Goal: Information Seeking & Learning: Check status

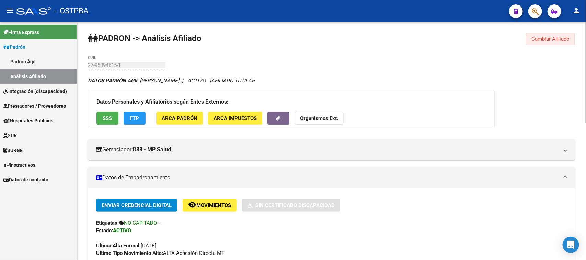
click at [537, 37] on span "Cambiar Afiliado" at bounding box center [551, 39] width 38 height 6
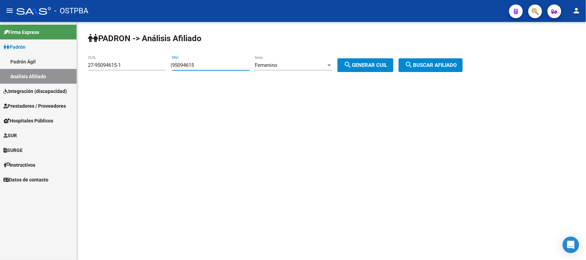
drag, startPoint x: 229, startPoint y: 66, endPoint x: 129, endPoint y: 68, distance: 99.6
click at [129, 68] on app-analisis-afiliado "PADRON -> Análisis Afiliado 27-95094615-1 CUIL | 95094615 DNI Femenino Sexo sea…" at bounding box center [278, 65] width 380 height 6
type input "5265806"
click at [387, 62] on span "search Generar CUIL" at bounding box center [366, 65] width 44 height 6
type input "27-05265806-9"
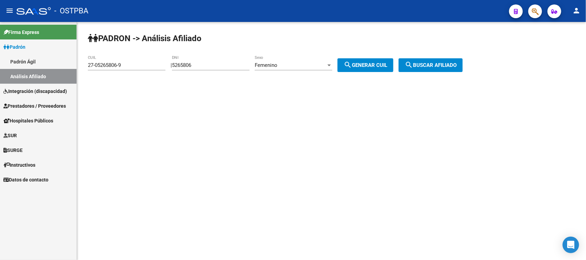
click at [431, 58] on div "PADRON -> Análisis Afiliado 27-05265806-9 CUIL | 5265806 DNI Femenino Sexo sear…" at bounding box center [331, 58] width 509 height 72
click at [430, 60] on button "search Buscar afiliado" at bounding box center [431, 65] width 64 height 14
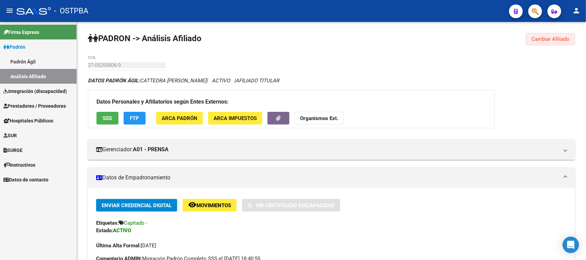
click at [557, 39] on span "Cambiar Afiliado" at bounding box center [551, 39] width 38 height 6
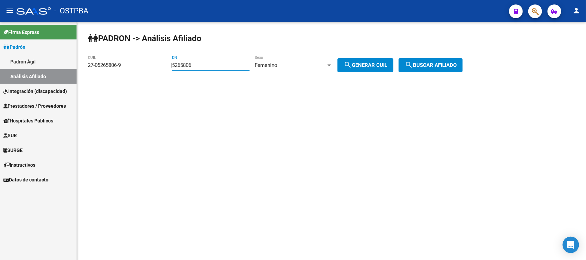
drag, startPoint x: 224, startPoint y: 66, endPoint x: 148, endPoint y: 67, distance: 75.9
click at [148, 67] on app-analisis-afiliado "PADRON -> Análisis Afiliado 27-05265806-9 CUIL | 5265806 DNI Femenino Sexo sear…" at bounding box center [278, 65] width 380 height 6
paste input "20615067"
type input "20615067"
click at [291, 65] on div "Femenino" at bounding box center [290, 65] width 71 height 6
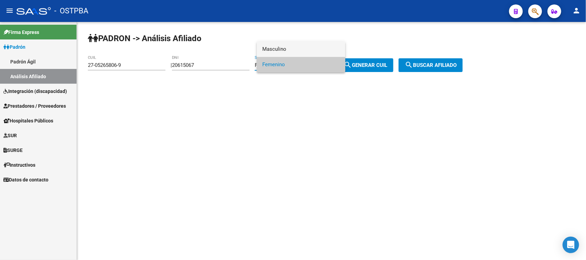
click at [286, 46] on span "Masculino" at bounding box center [301, 49] width 78 height 15
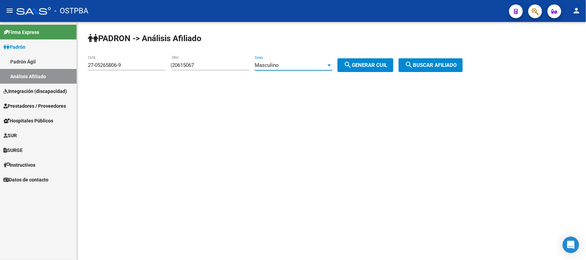
click at [374, 67] on span "search Generar CUIL" at bounding box center [366, 65] width 44 height 6
type input "20-20615067-0"
click at [440, 60] on button "search Buscar afiliado" at bounding box center [431, 65] width 64 height 14
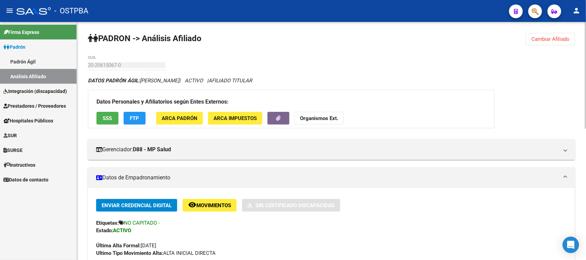
click at [555, 36] on span "Cambiar Afiliado" at bounding box center [551, 39] width 38 height 6
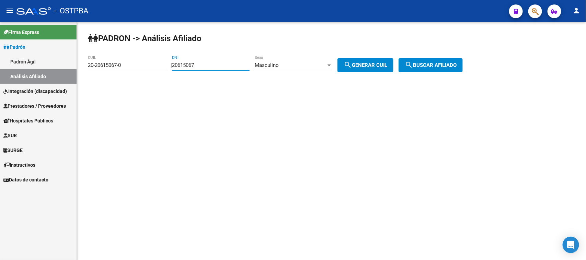
drag, startPoint x: 214, startPoint y: 63, endPoint x: 157, endPoint y: 64, distance: 57.4
click at [157, 64] on app-analisis-afiliado "PADRON -> Análisis Afiliado 20-20615067-0 CUIL | 20615067 DNI Masculino Sexo se…" at bounding box center [278, 65] width 380 height 6
type input "47165620"
click at [379, 65] on span "search Generar CUIL" at bounding box center [366, 65] width 44 height 6
type input "20-47165620-9"
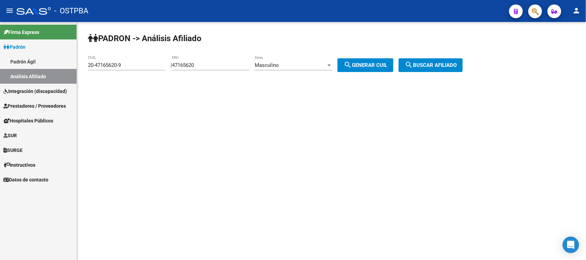
click at [424, 63] on span "search Buscar afiliado" at bounding box center [431, 65] width 52 height 6
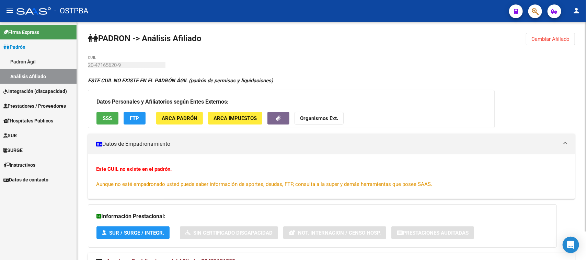
click at [478, 49] on div "PADRON -> Análisis Afiliado Cambiar Afiliado 20-47165620-9 CUIL ESTE CUIL NO EX…" at bounding box center [331, 158] width 509 height 272
click at [558, 38] on span "Cambiar Afiliado" at bounding box center [551, 39] width 38 height 6
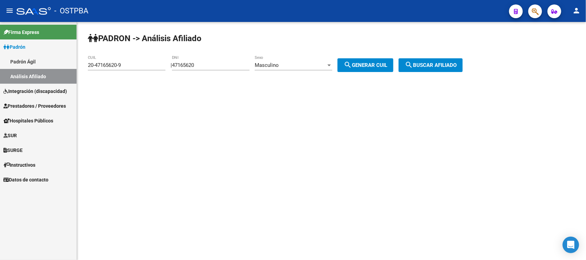
click at [421, 121] on mat-sidenav-content "PADRON -> Análisis Afiliado 20-47165620-9 CUIL | 47165620 DNI Masculino Sexo se…" at bounding box center [331, 141] width 509 height 238
click at [369, 62] on span "search Generar CUIL" at bounding box center [366, 65] width 44 height 6
click at [427, 63] on span "search Buscar afiliado" at bounding box center [431, 65] width 52 height 6
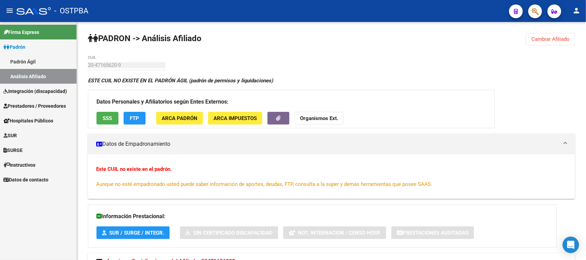
click at [558, 38] on span "Cambiar Afiliado" at bounding box center [551, 39] width 38 height 6
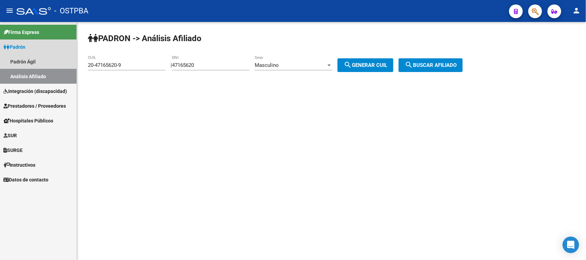
click at [41, 75] on link "Análisis Afiliado" at bounding box center [38, 76] width 77 height 15
click at [35, 60] on link "Padrón Ágil" at bounding box center [38, 61] width 77 height 15
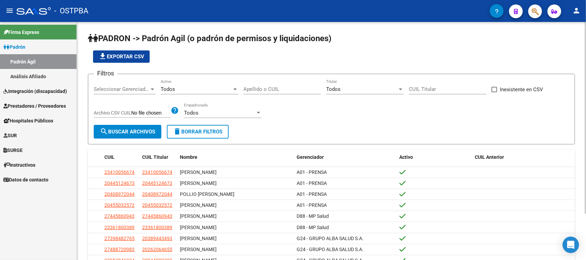
click at [258, 88] on input "Apellido o CUIL" at bounding box center [283, 89] width 78 height 6
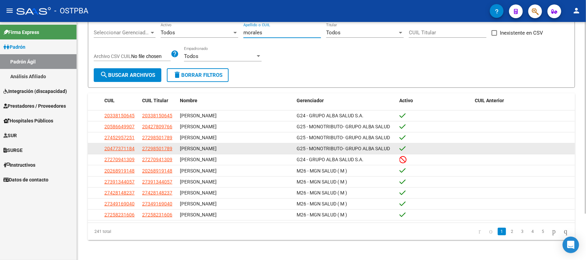
scroll to position [58, 0]
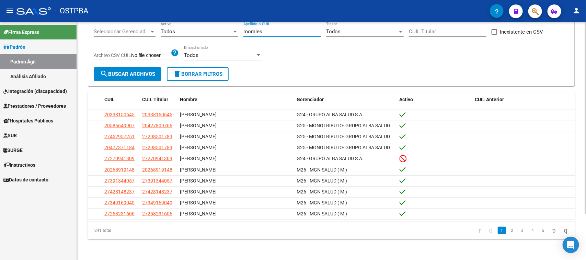
click at [199, 29] on div "Todos" at bounding box center [196, 32] width 71 height 6
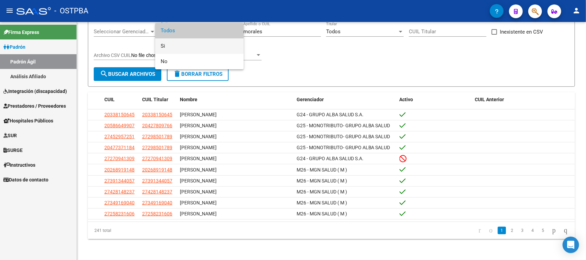
click at [188, 47] on span "Si" at bounding box center [200, 45] width 78 height 15
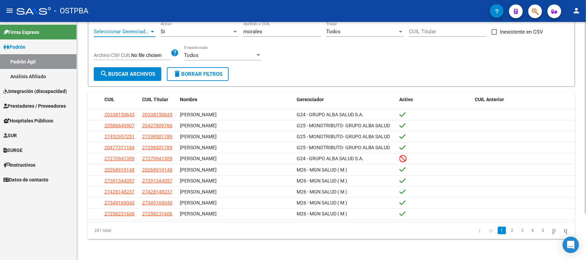
click at [119, 29] on span "Seleccionar Gerenciador" at bounding box center [122, 32] width 56 height 6
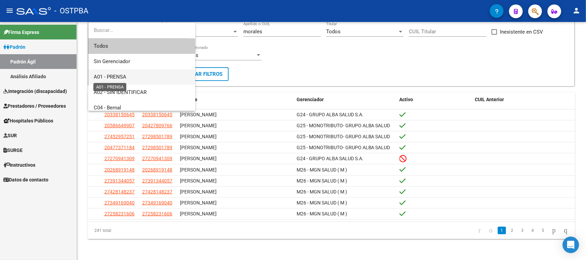
click at [120, 78] on span "A01 - PRENSA" at bounding box center [110, 77] width 33 height 6
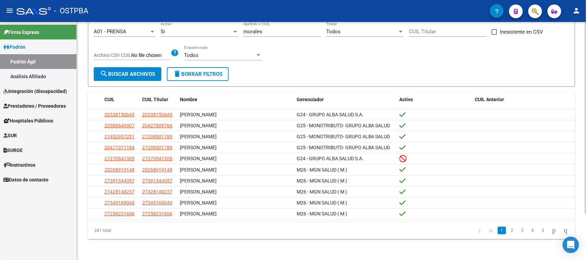
click at [251, 79] on form "Filtros A01 - PRENSA Seleccionar Gerenciador Si Activo morales Apellido o CUIL …" at bounding box center [331, 51] width 487 height 71
click at [228, 232] on datatable-pager "1 2 3 4 5" at bounding box center [380, 231] width 384 height 12
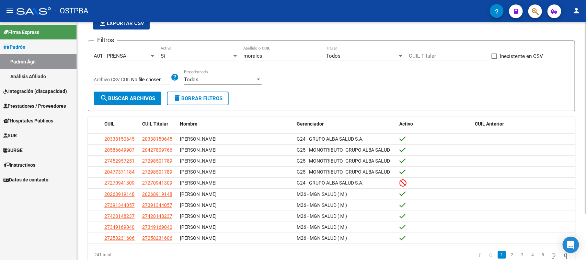
scroll to position [15, 0]
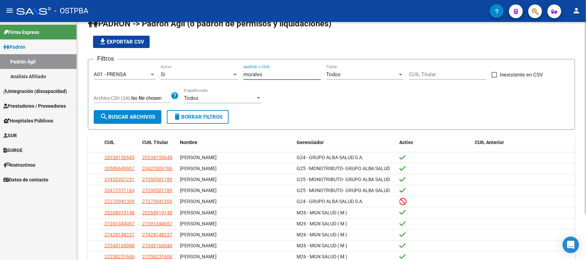
click at [266, 72] on input "morales" at bounding box center [283, 74] width 78 height 6
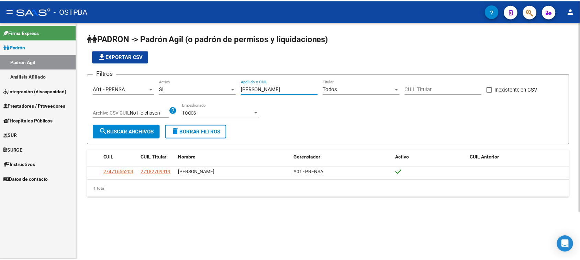
scroll to position [0, 0]
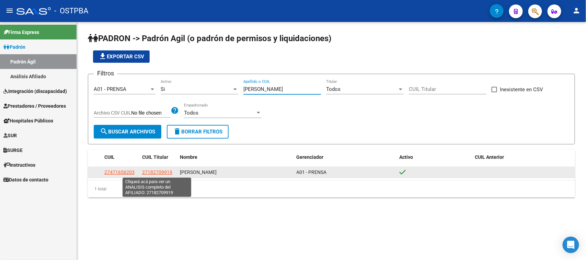
type input "[PERSON_NAME]"
click at [150, 173] on span "27182709919" at bounding box center [157, 172] width 30 height 5
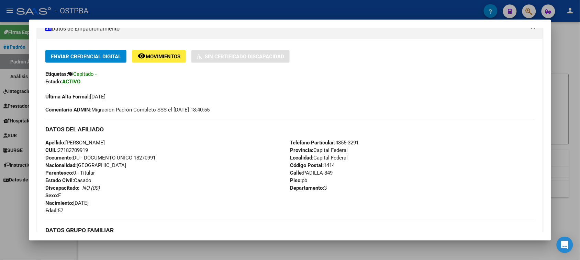
scroll to position [43, 0]
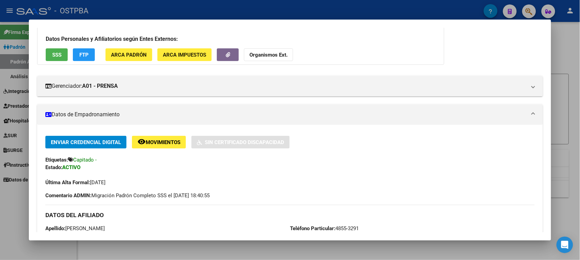
click at [20, 219] on div at bounding box center [290, 130] width 580 height 260
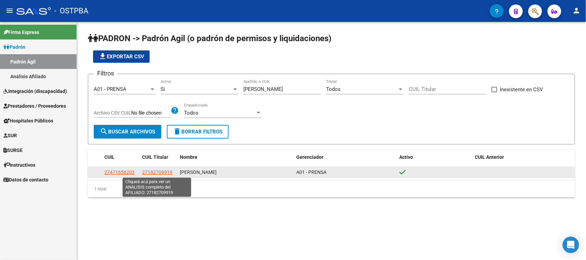
click at [154, 171] on span "27182709919" at bounding box center [157, 172] width 30 height 5
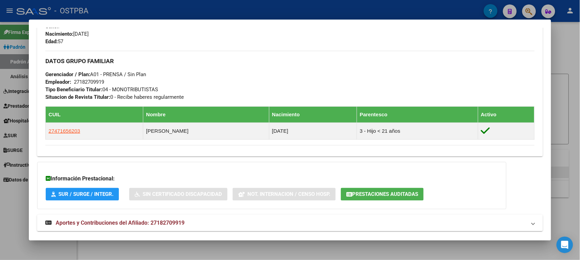
scroll to position [301, 0]
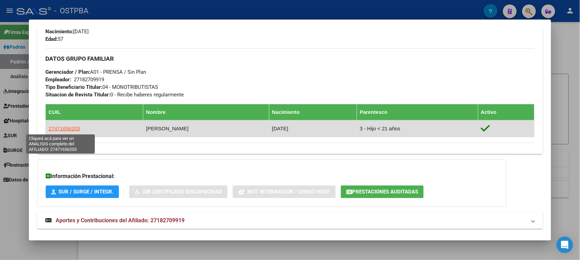
click at [56, 127] on span "27471656203" at bounding box center [64, 129] width 32 height 6
type textarea "27471656203"
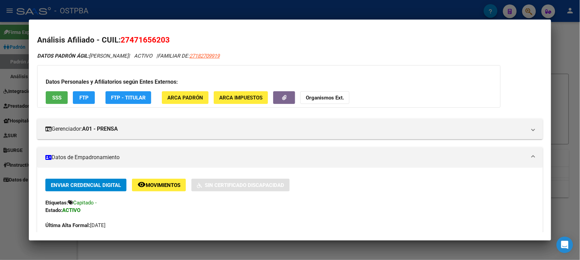
click at [507, 53] on div "DATOS PADRÓN ÁGIL: [PERSON_NAME] | ACTIVO | FAMILIAR DE: 27182709919" at bounding box center [289, 56] width 505 height 8
click at [569, 172] on div at bounding box center [290, 130] width 580 height 260
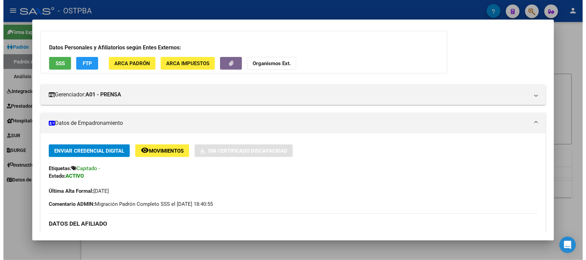
scroll to position [0, 0]
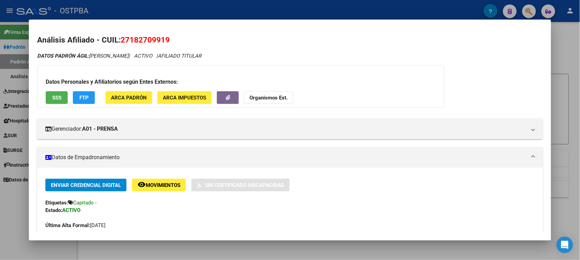
click at [573, 35] on div at bounding box center [290, 130] width 580 height 260
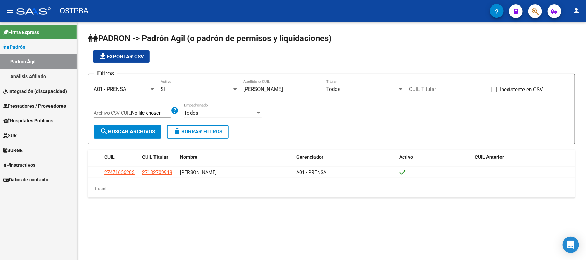
click at [21, 75] on link "Análisis Afiliado" at bounding box center [38, 76] width 77 height 15
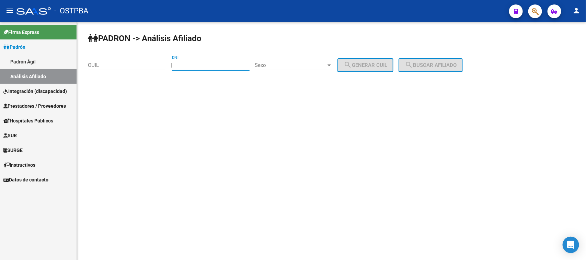
click at [181, 64] on input "DNI" at bounding box center [211, 65] width 78 height 6
type input "7601216"
click at [269, 65] on span "Sexo" at bounding box center [290, 65] width 71 height 6
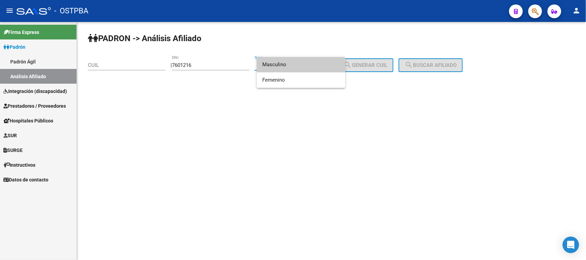
click at [269, 67] on span "Masculino" at bounding box center [301, 64] width 78 height 15
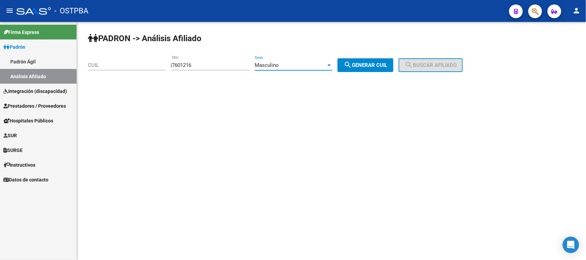
click at [352, 61] on mat-icon "search" at bounding box center [348, 65] width 8 height 8
type input "20-07601216-5"
click at [429, 59] on button "search Buscar afiliado" at bounding box center [431, 65] width 64 height 14
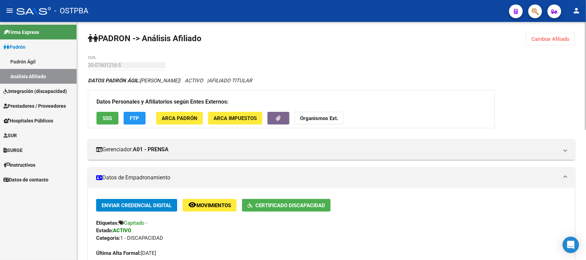
click at [277, 206] on span "Certificado Discapacidad" at bounding box center [291, 206] width 70 height 6
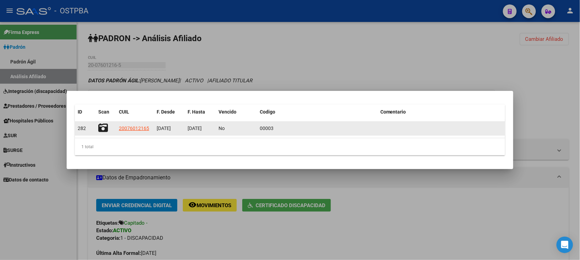
click at [101, 126] on icon at bounding box center [103, 128] width 10 height 10
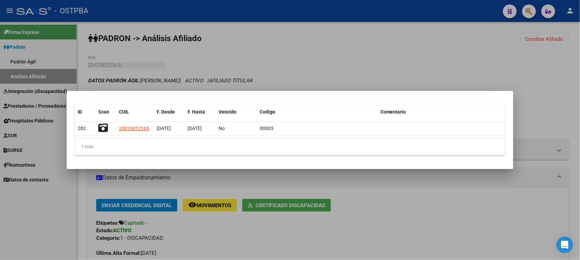
click at [279, 36] on div at bounding box center [290, 130] width 580 height 260
